Goal: Information Seeking & Learning: Find specific fact

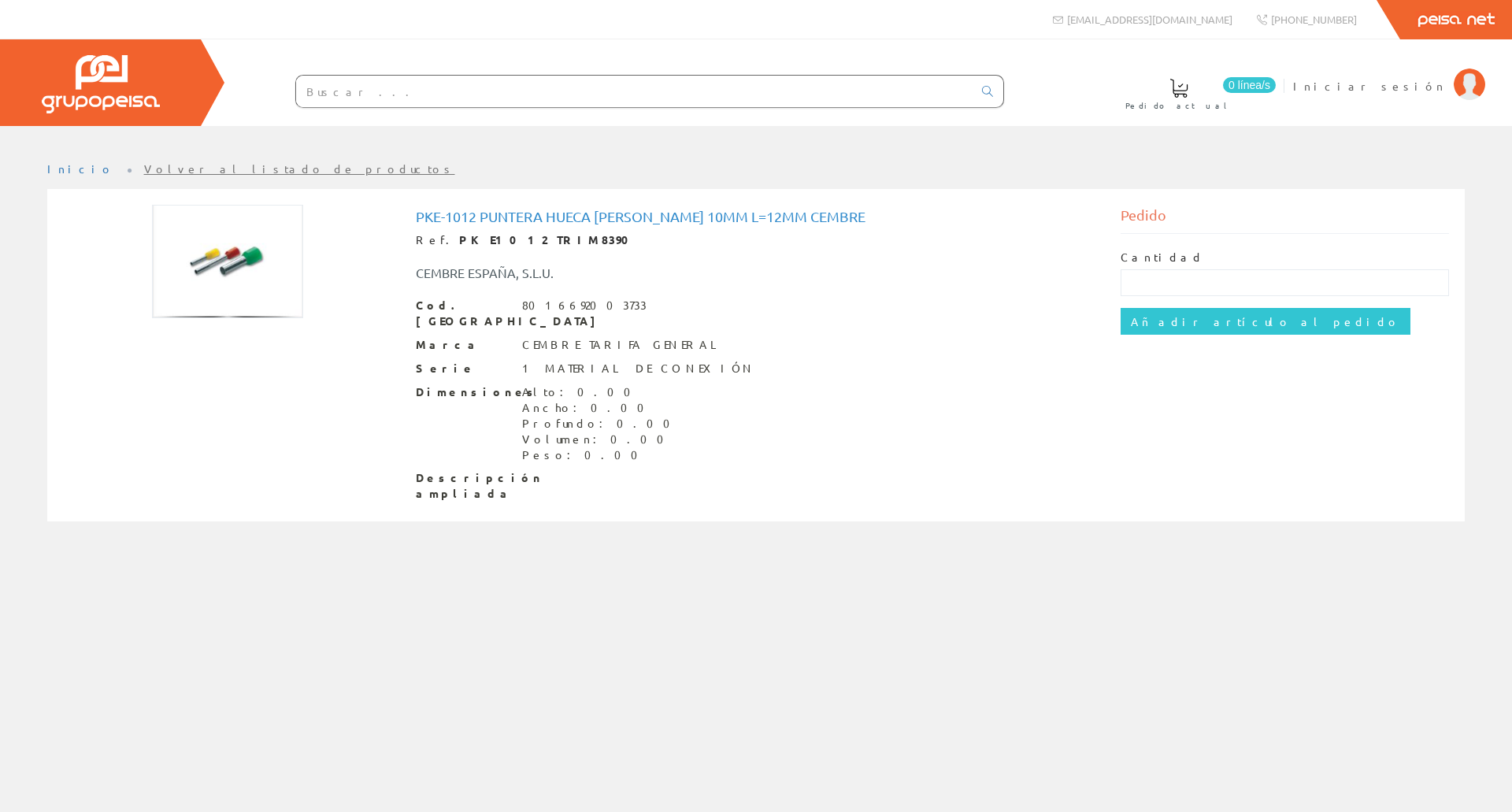
click at [305, 87] on input "text" at bounding box center [634, 91] width 676 height 32
paste input "FL209B"
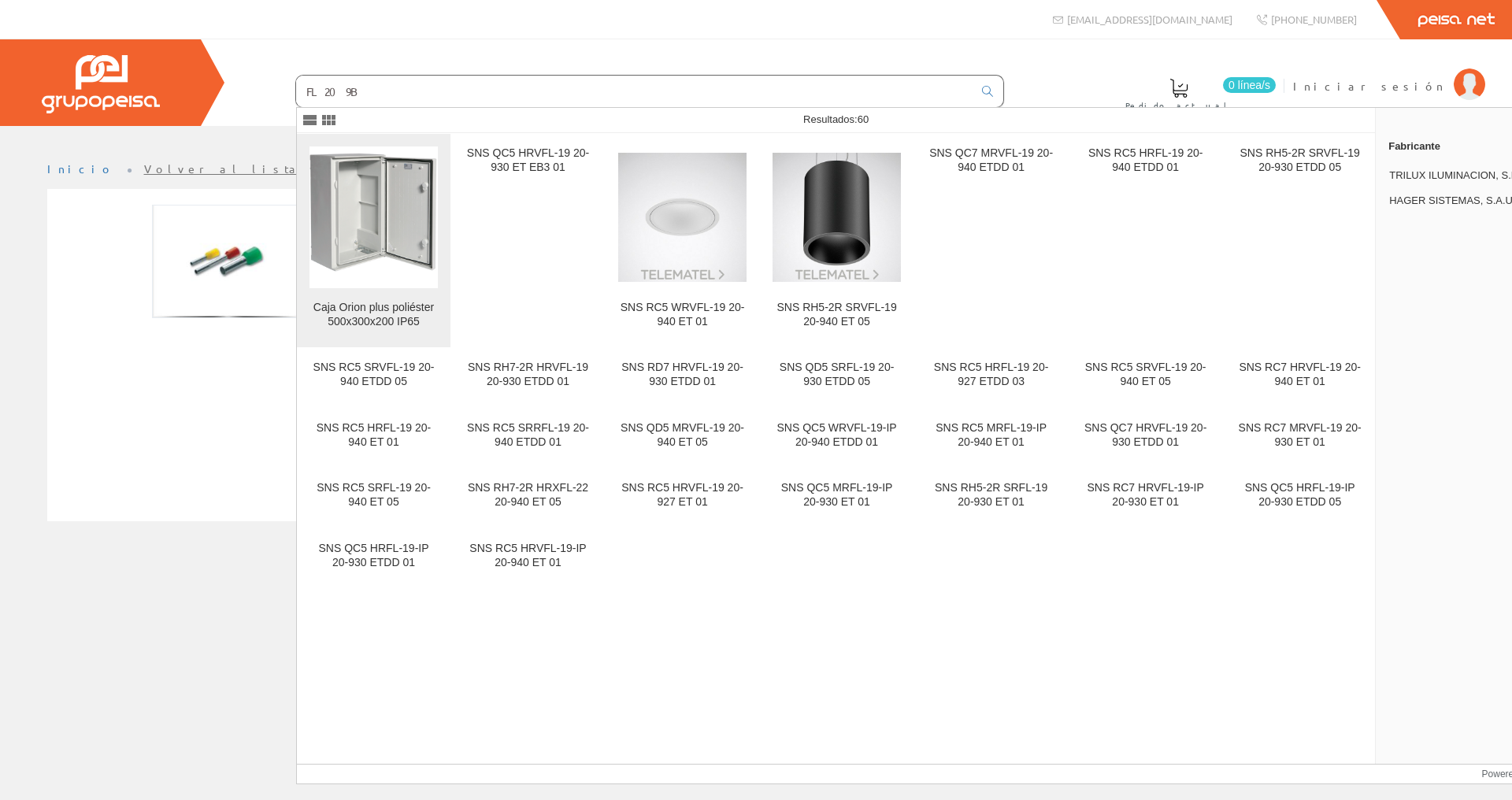
type input "FL209B"
click at [425, 176] on img at bounding box center [373, 217] width 128 height 128
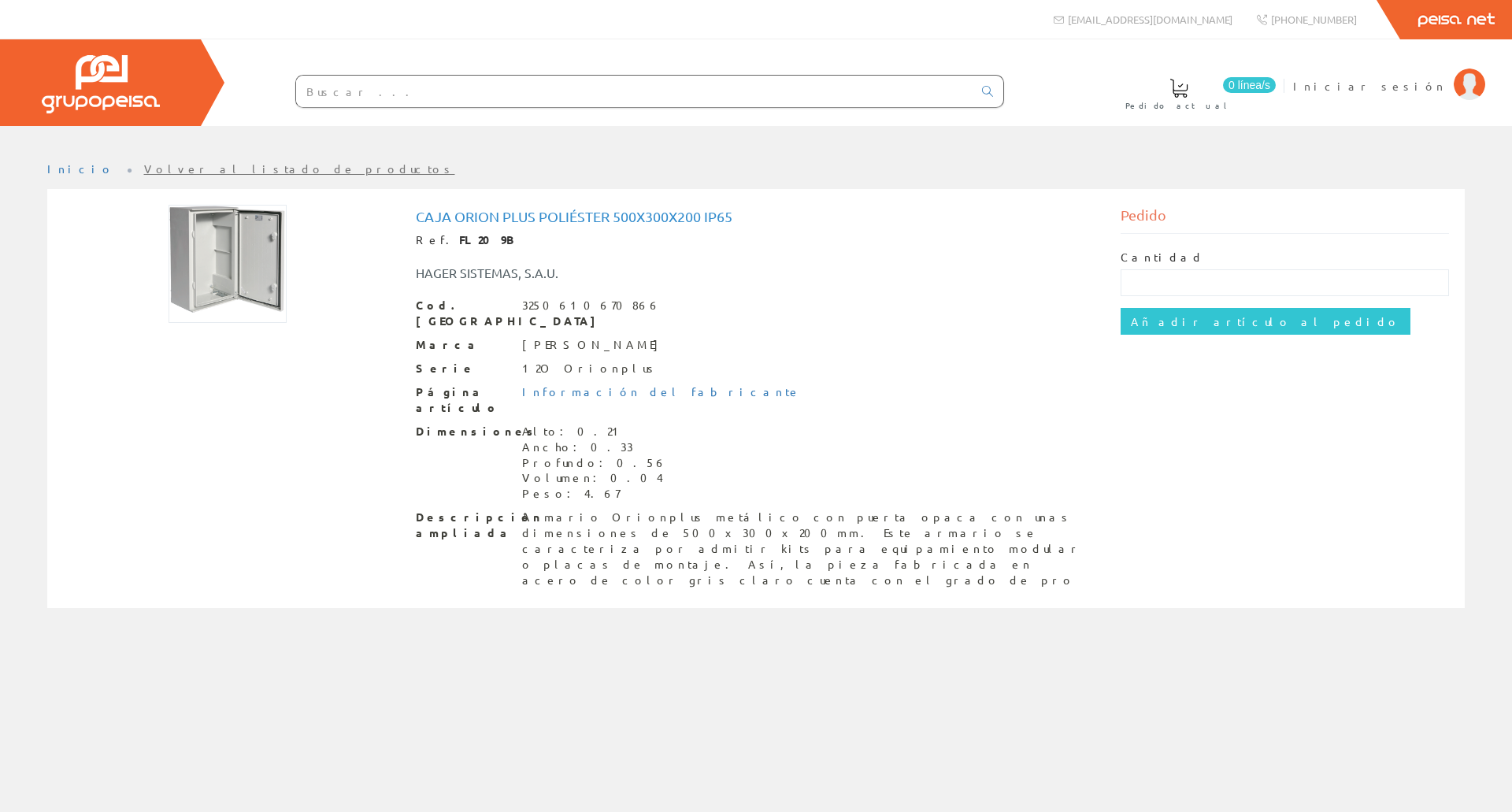
click at [460, 102] on input "text" at bounding box center [634, 91] width 676 height 32
paste input "FL209B"
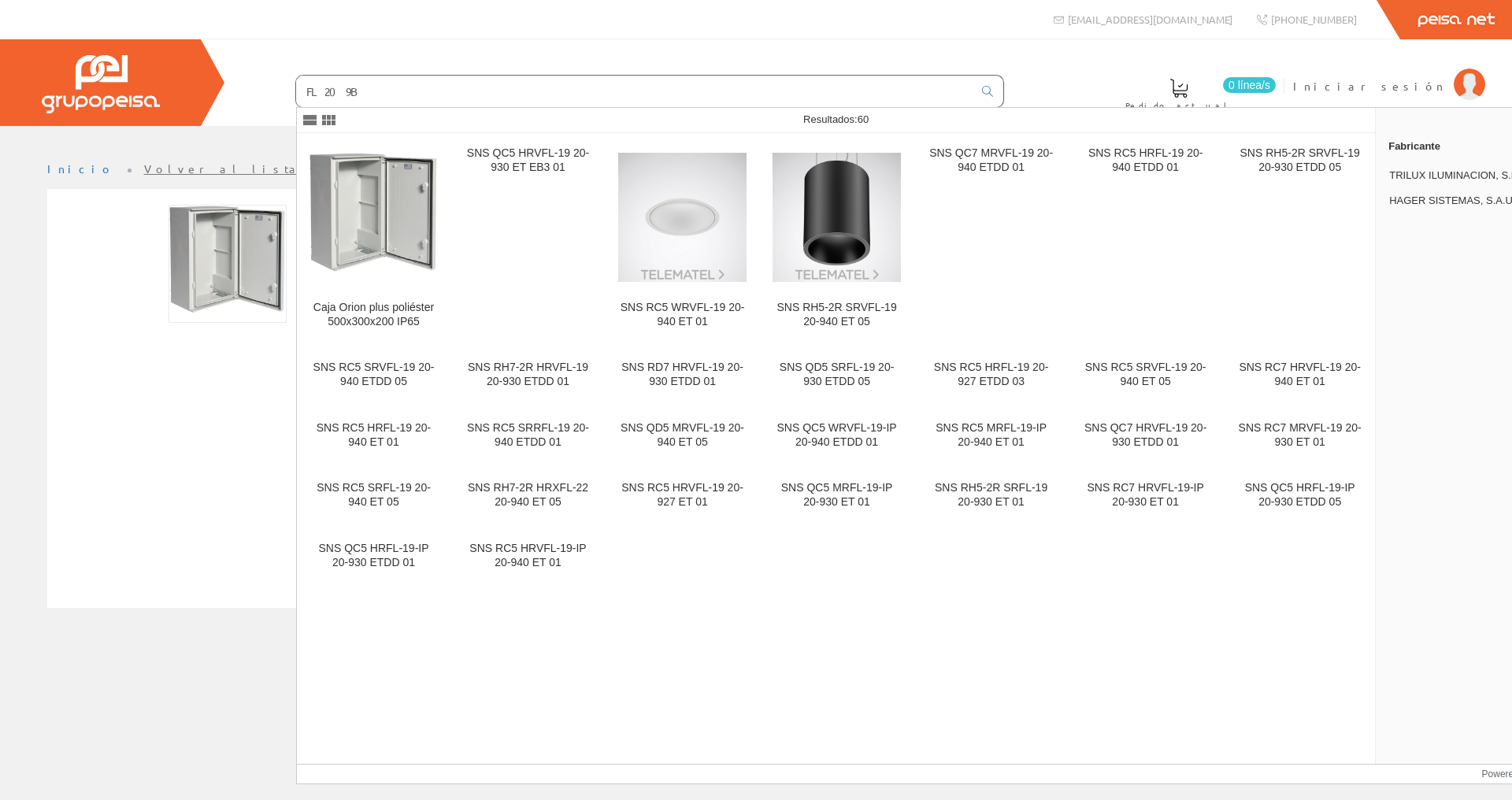
click at [332, 96] on input "FL209B" at bounding box center [634, 91] width 676 height 32
click at [334, 97] on input "FL209B" at bounding box center [634, 91] width 676 height 32
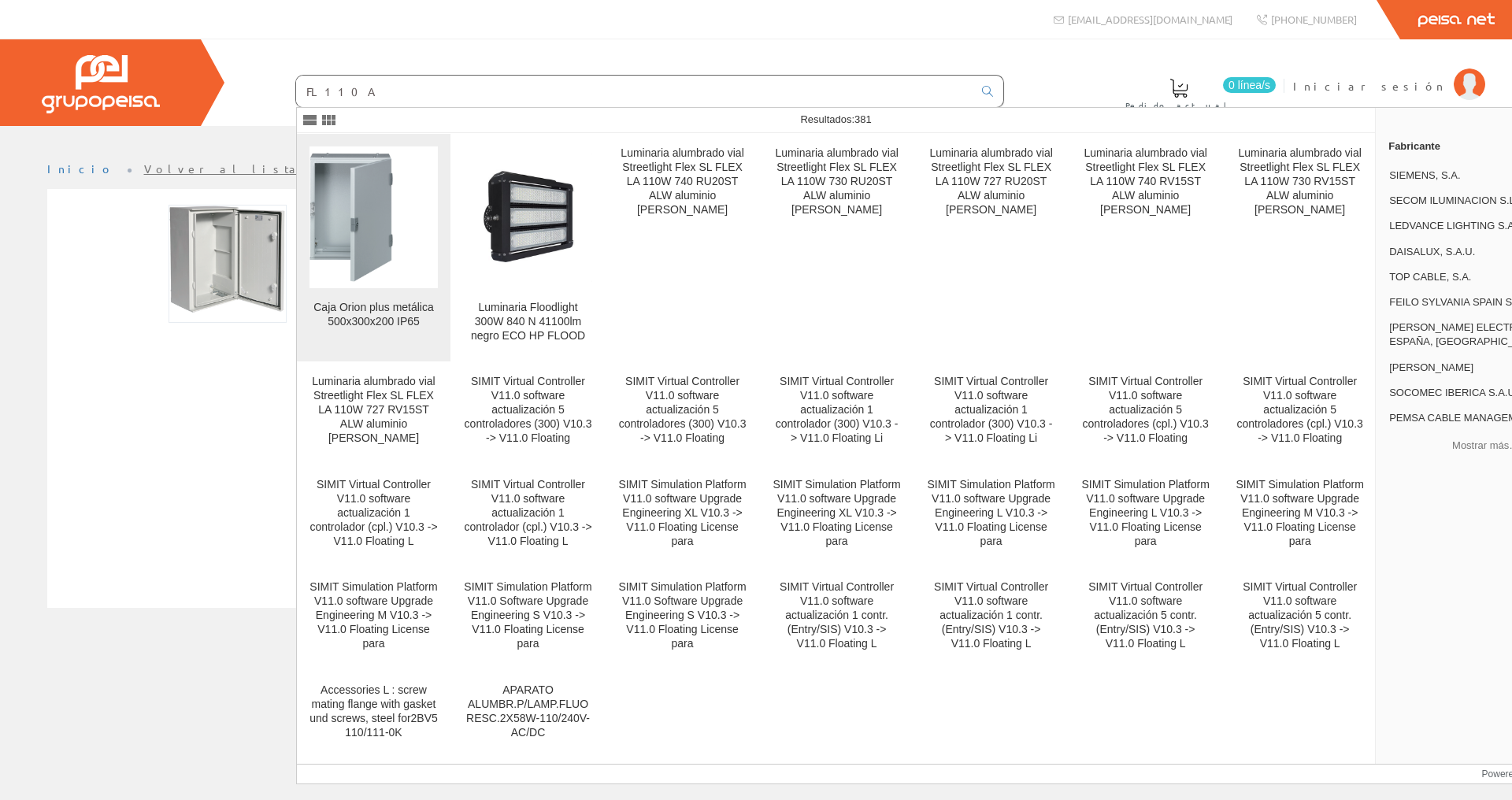
type input "FL110A"
click at [367, 218] on img at bounding box center [373, 217] width 128 height 128
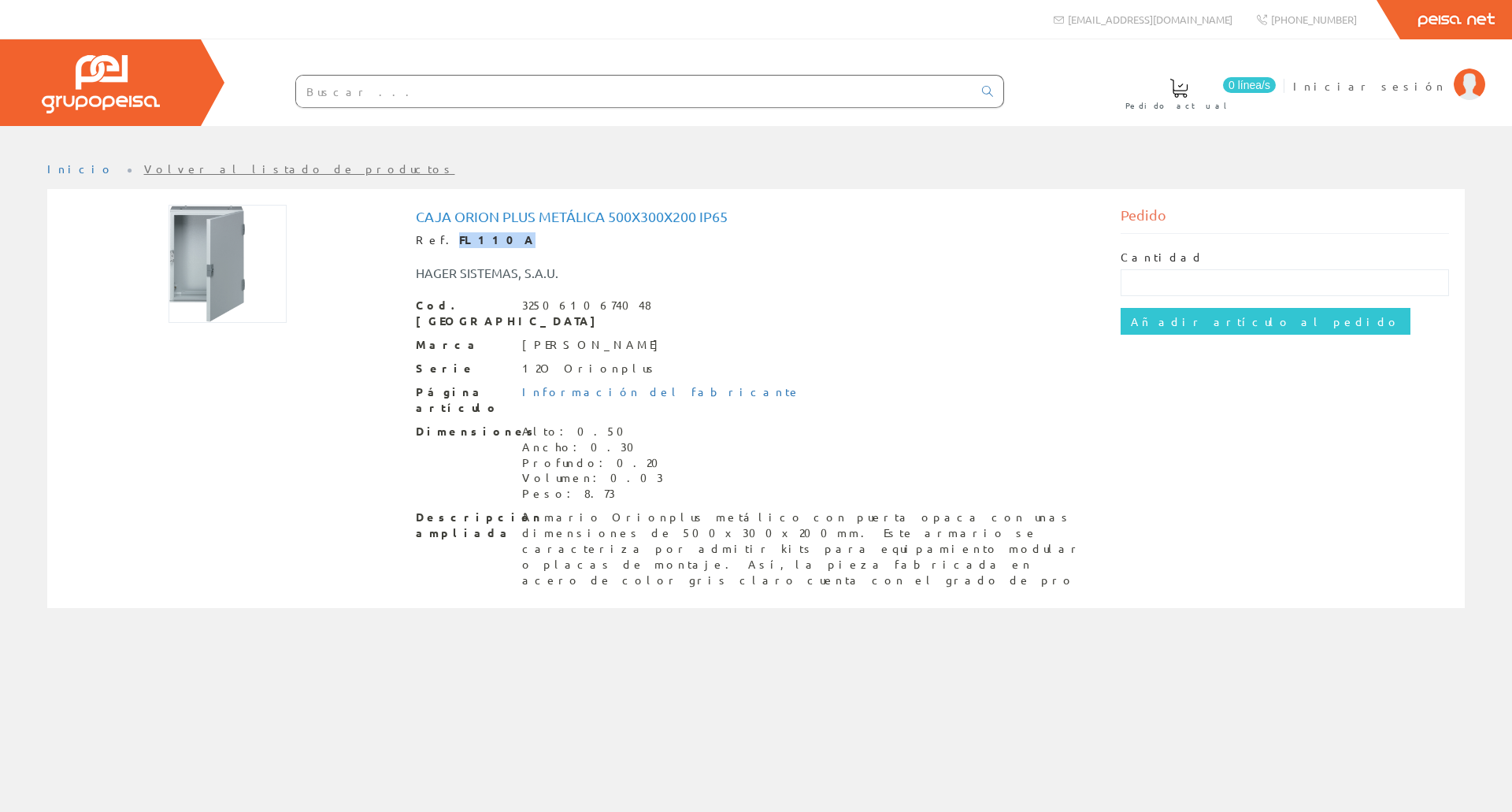
drag, startPoint x: 514, startPoint y: 244, endPoint x: 435, endPoint y: 237, distance: 79.3
click at [435, 237] on div "Ref. FL110A" at bounding box center [756, 241] width 681 height 16
copy div "FL110A"
click at [388, 266] on div at bounding box center [227, 263] width 329 height 118
click at [423, 207] on div "Caja Orion plus metálica 500x300x200 IP65 Ref. FL110A HAGER SISTEMAS, S.A.U. Co…" at bounding box center [756, 401] width 705 height 392
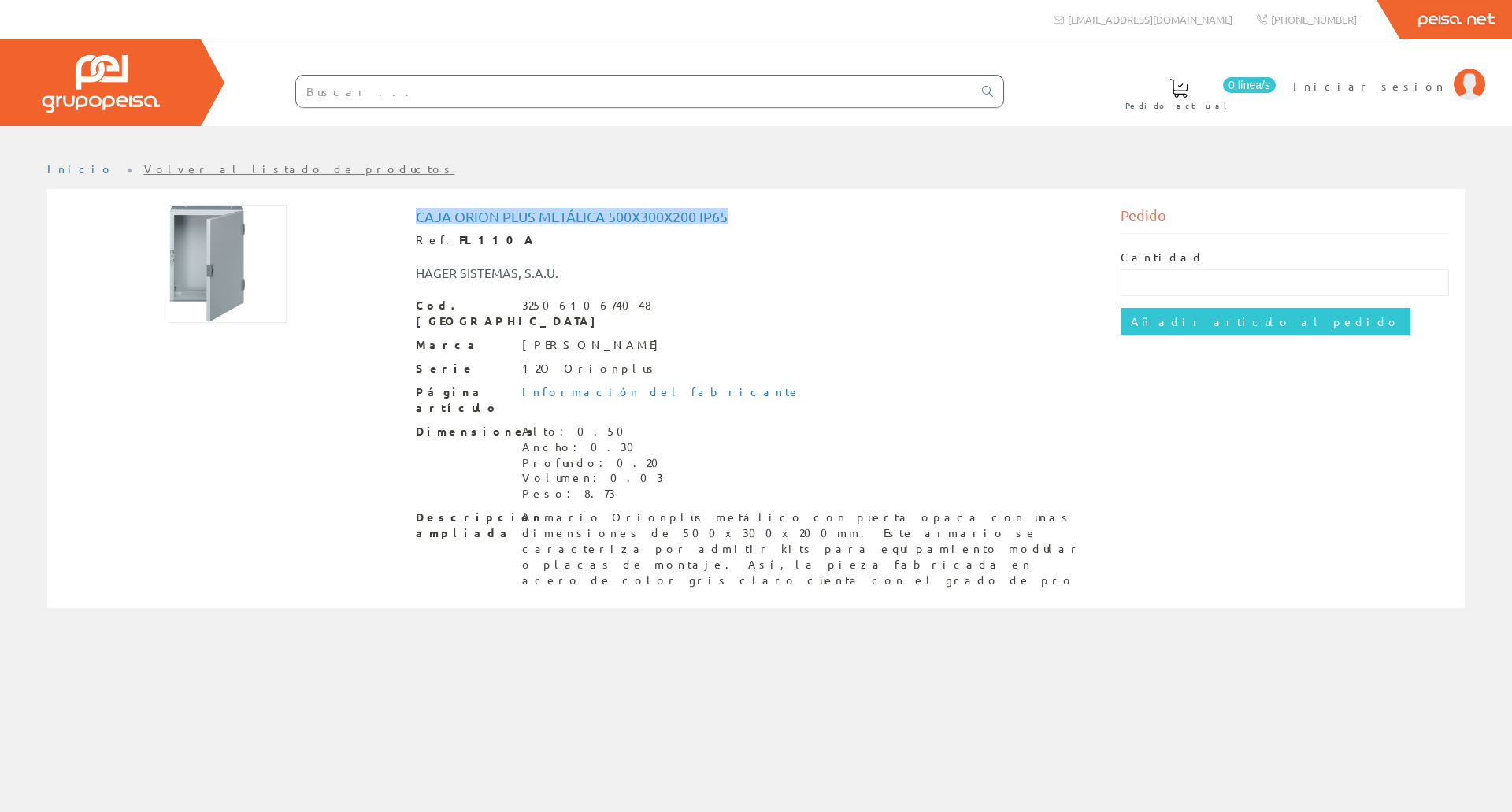
drag, startPoint x: 411, startPoint y: 213, endPoint x: 733, endPoint y: 204, distance: 322.1
click at [733, 205] on div "Caja Orion plus metálica 500x300x200 IP65 Ref. FL110A HAGER SISTEMAS, S.A.U. Co…" at bounding box center [756, 401] width 705 height 392
copy h1 "Caja Orion plus metálica 500x300x200 IP65"
click at [186, 366] on div "Caja Orion plus metálica 500x300x200 IP65 Ref. FL110A HAGER SISTEMAS, S.A.U. Co…" at bounding box center [756, 401] width 1410 height 392
drag, startPoint x: 329, startPoint y: 87, endPoint x: 318, endPoint y: 83, distance: 11.7
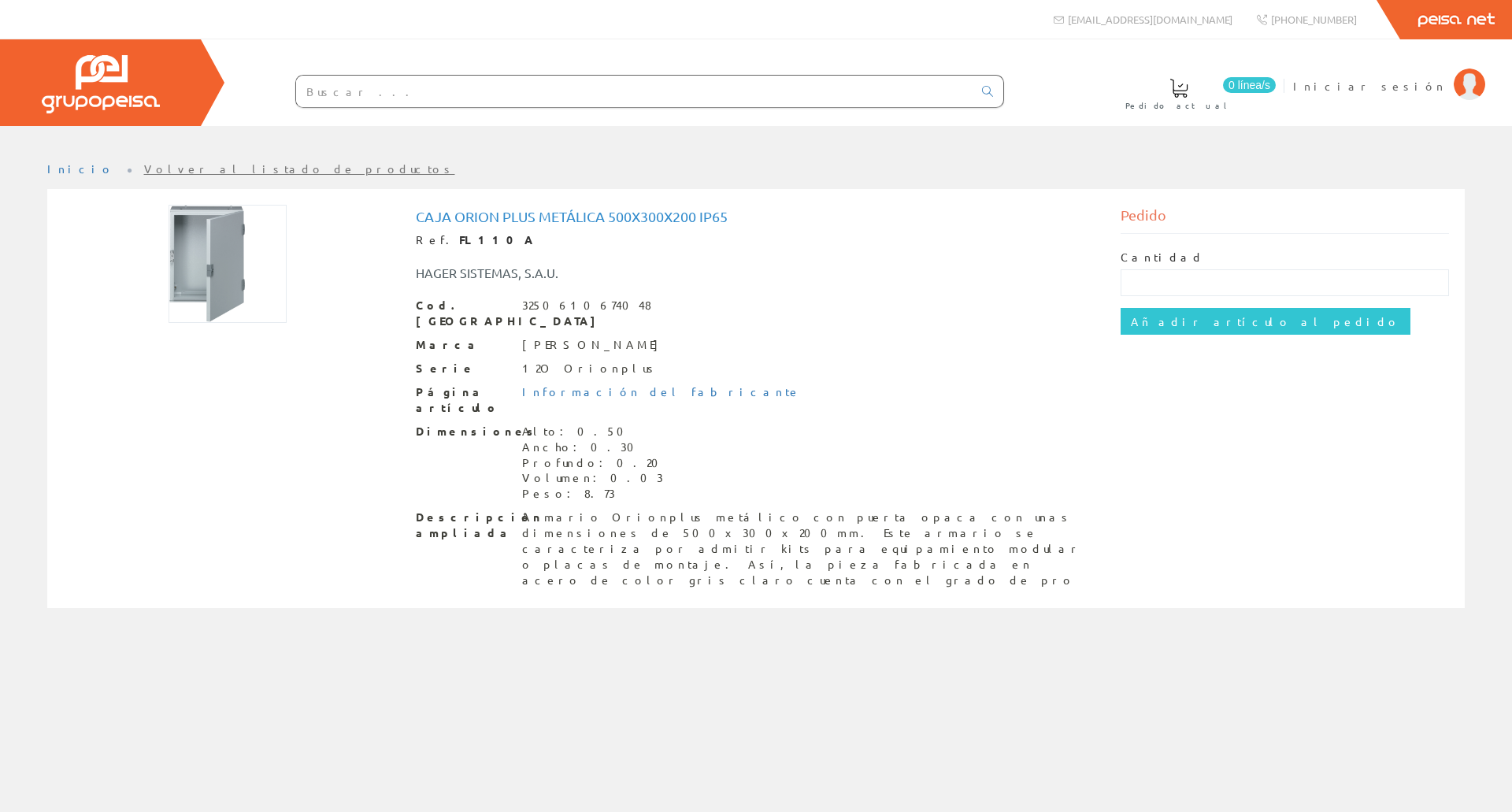
click at [327, 86] on input "text" at bounding box center [634, 91] width 676 height 32
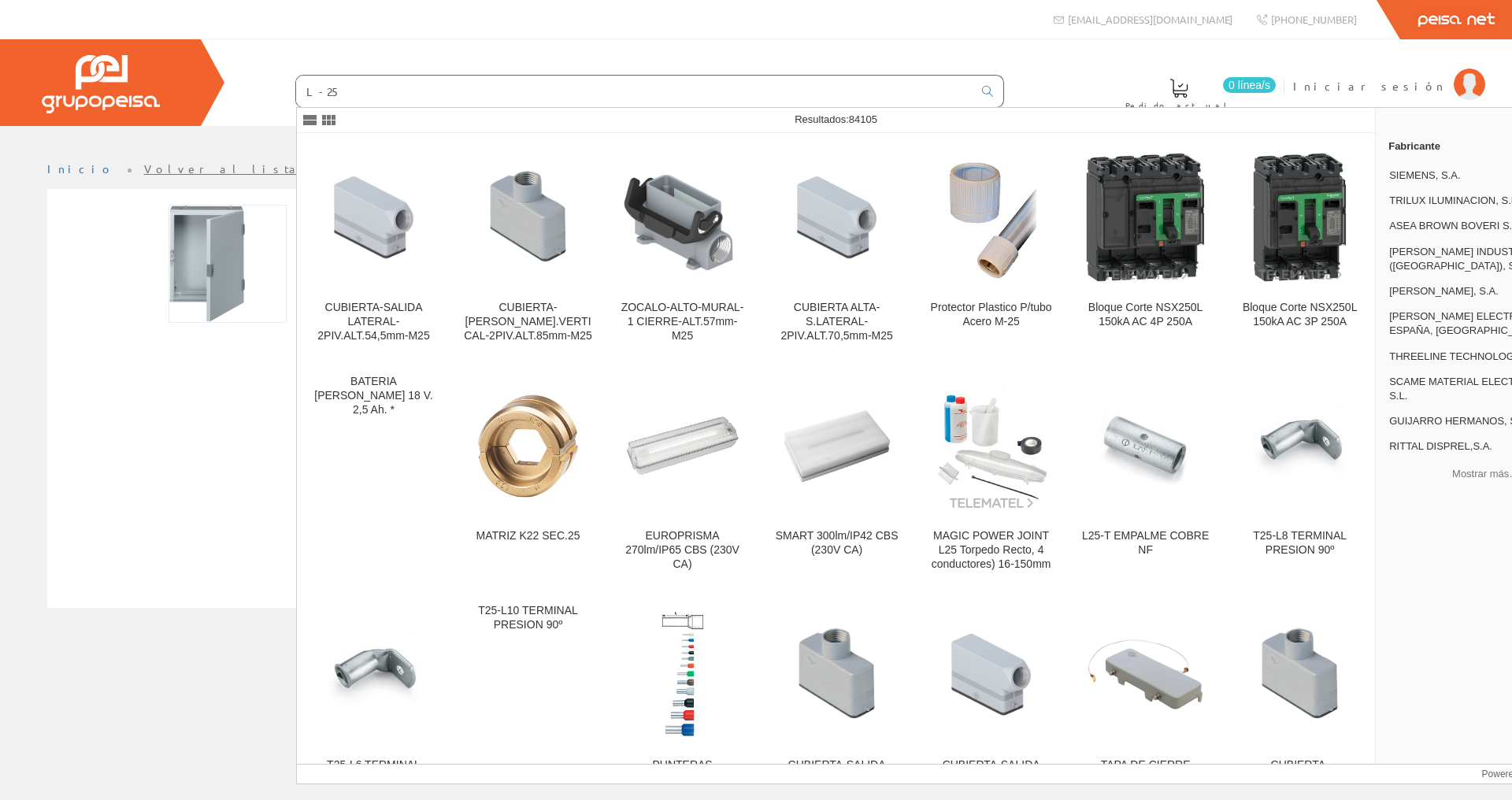
type input "L-25"
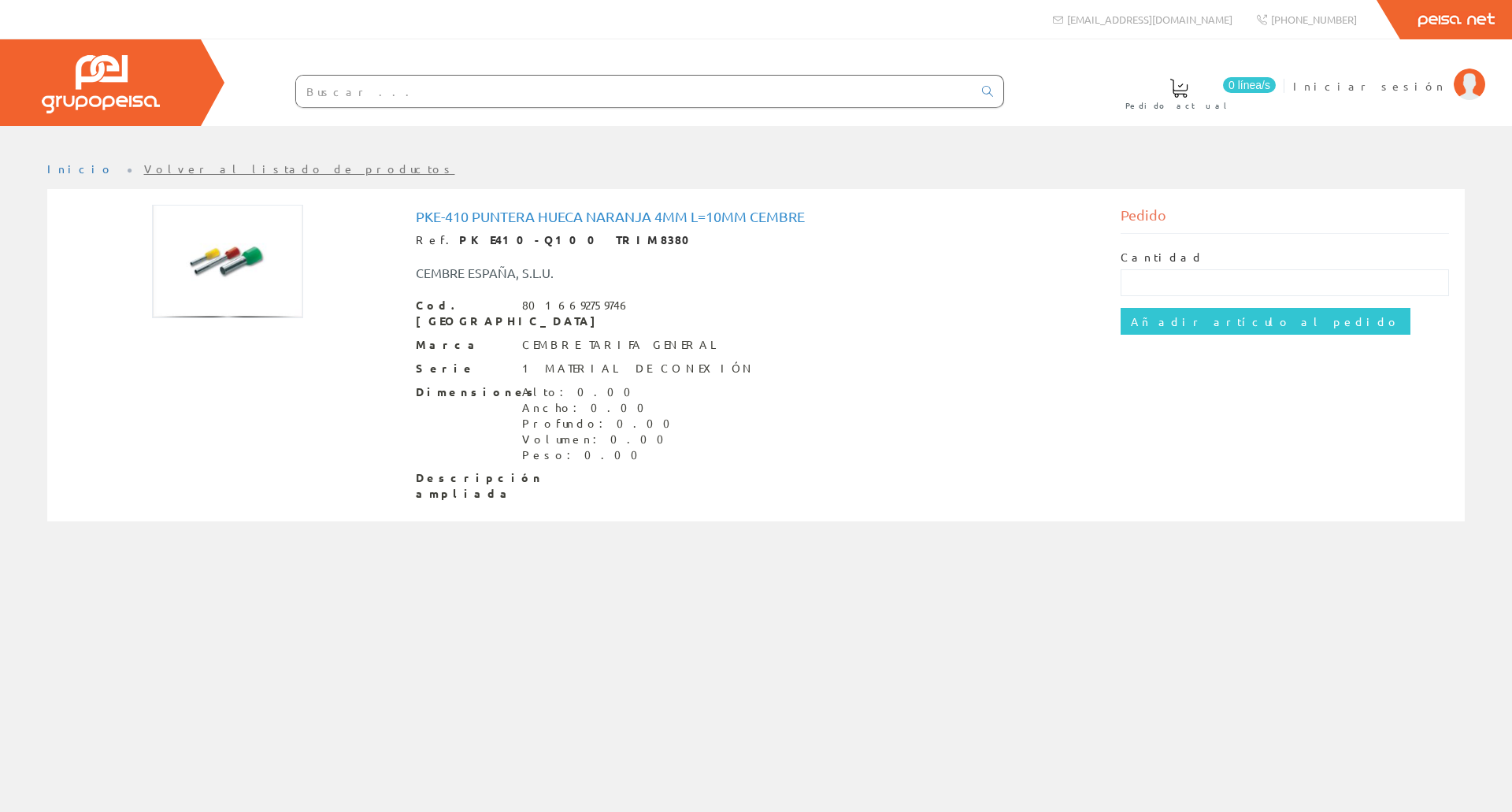
click at [237, 469] on div "Pke-410 Puntera Hueca Naranja 4mm L=10mm Cembre Ref. PKE410-Q100 TRIM8380 CEMBR…" at bounding box center [756, 357] width 1410 height 305
